Goal: Information Seeking & Learning: Learn about a topic

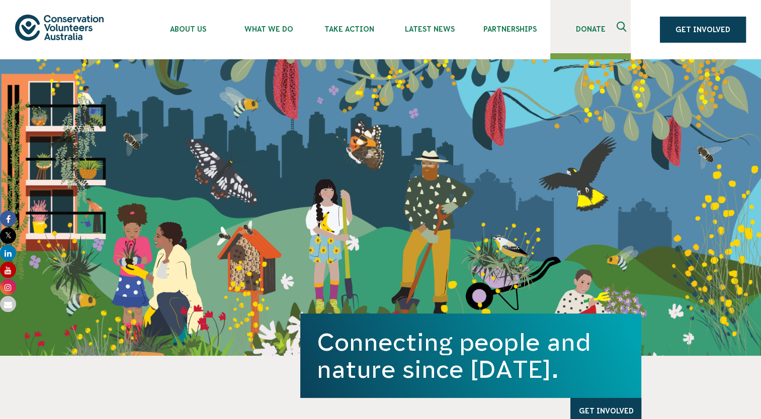
click at [589, 33] on span "Donate" at bounding box center [590, 29] width 80 height 8
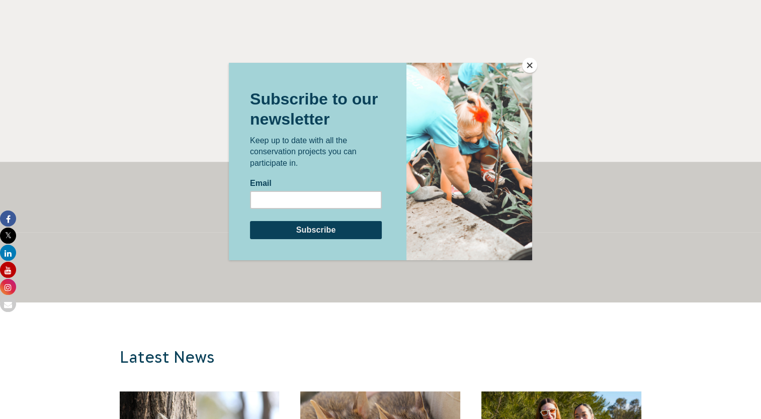
scroll to position [634, 0]
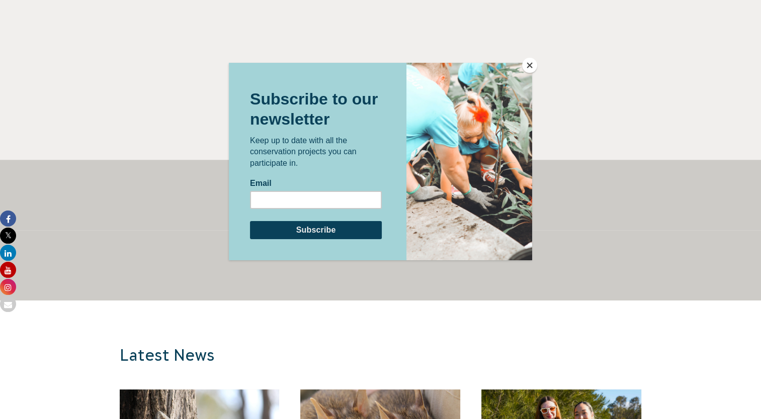
click at [525, 65] on button "Close" at bounding box center [529, 65] width 15 height 15
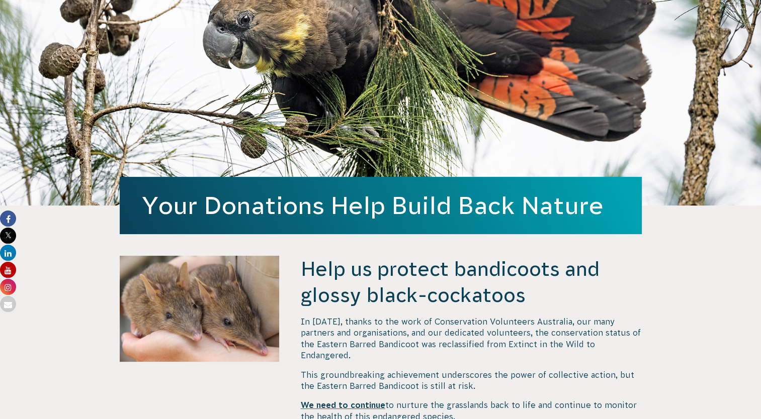
scroll to position [0, 0]
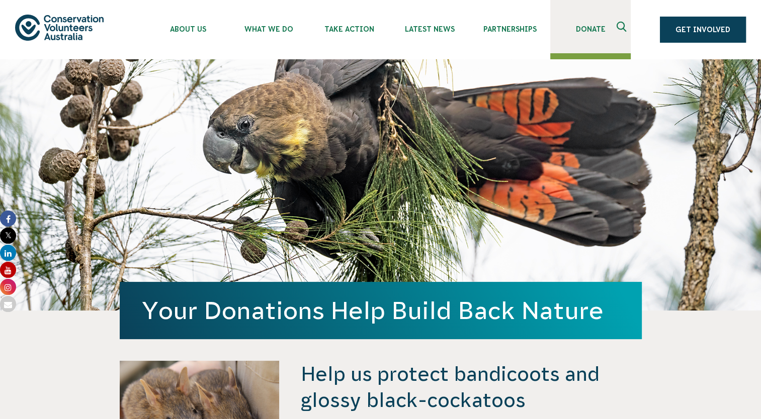
click at [594, 27] on span "Donate" at bounding box center [590, 29] width 80 height 8
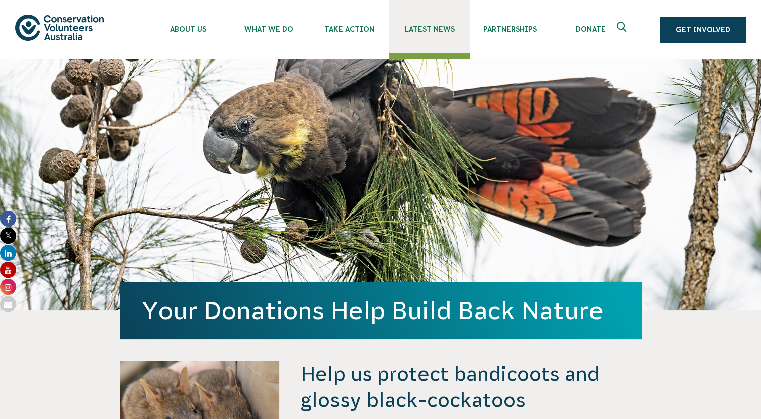
click at [443, 33] on link "Latest News" at bounding box center [429, 26] width 80 height 53
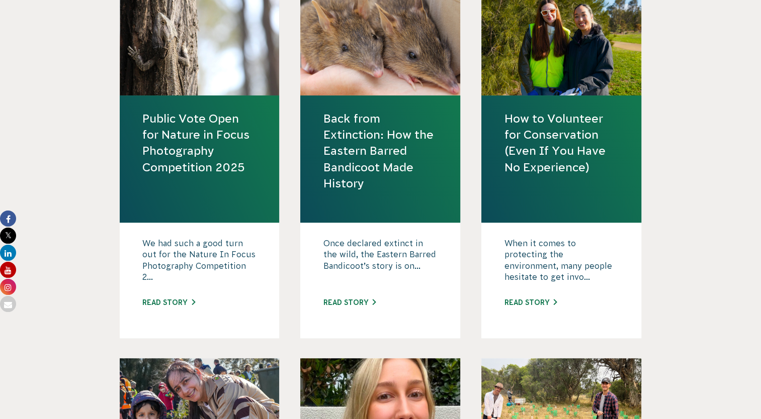
scroll to position [453, 0]
click at [576, 120] on link "How to Volunteer for Conservation (Even If You Have No Experience)" at bounding box center [561, 143] width 115 height 65
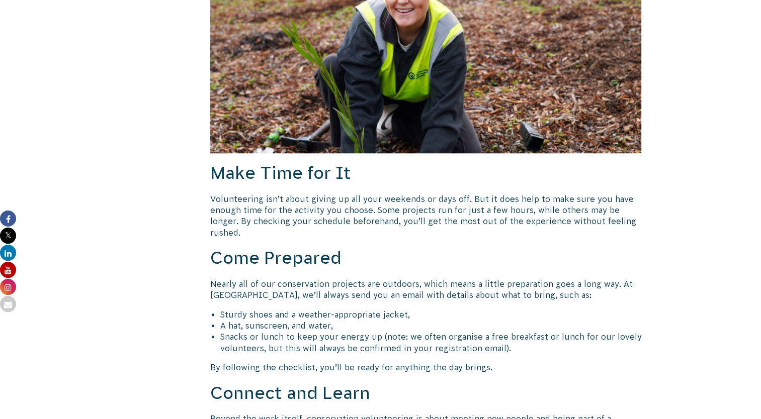
scroll to position [912, 0]
